Goal: Check status

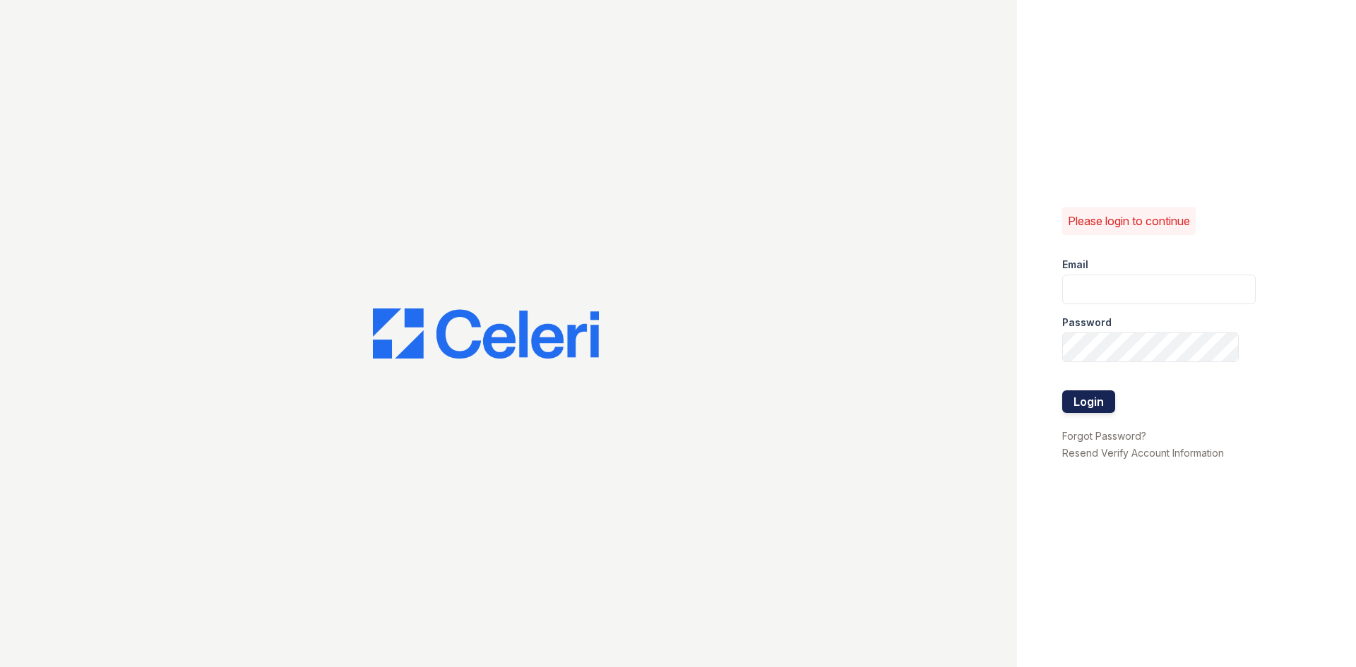
type input "glenrosa.pm@cafmanagement.com"
click at [1100, 400] on button "Login" at bounding box center [1088, 402] width 53 height 23
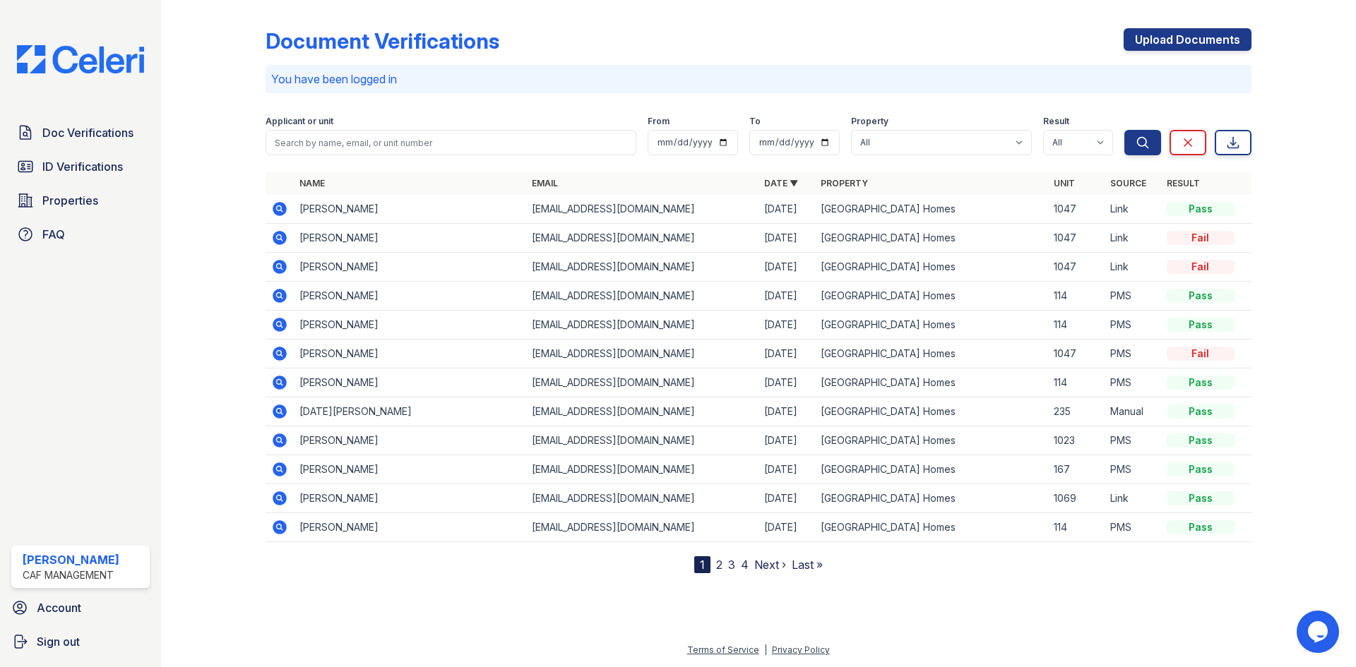
click at [281, 212] on icon at bounding box center [280, 209] width 14 height 14
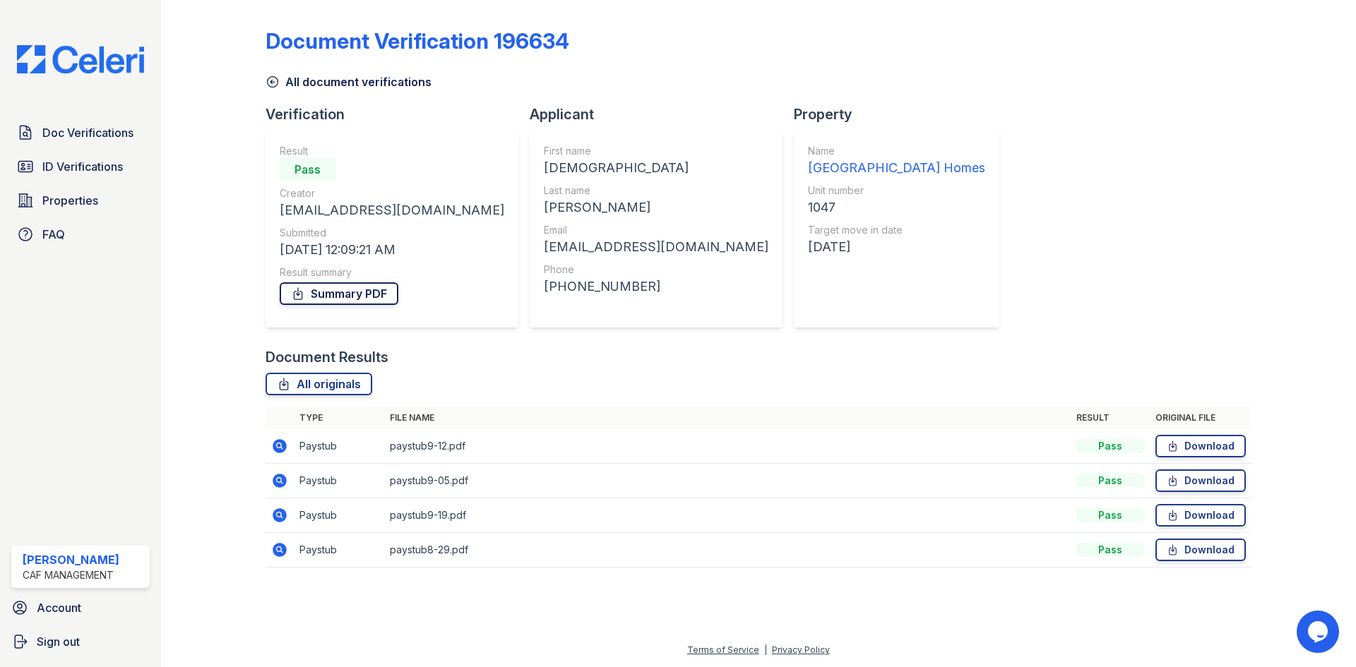
click at [313, 299] on link "Summary PDF" at bounding box center [339, 293] width 119 height 23
click at [56, 122] on link "Doc Verifications" at bounding box center [80, 133] width 138 height 28
